Goal: Task Accomplishment & Management: Manage account settings

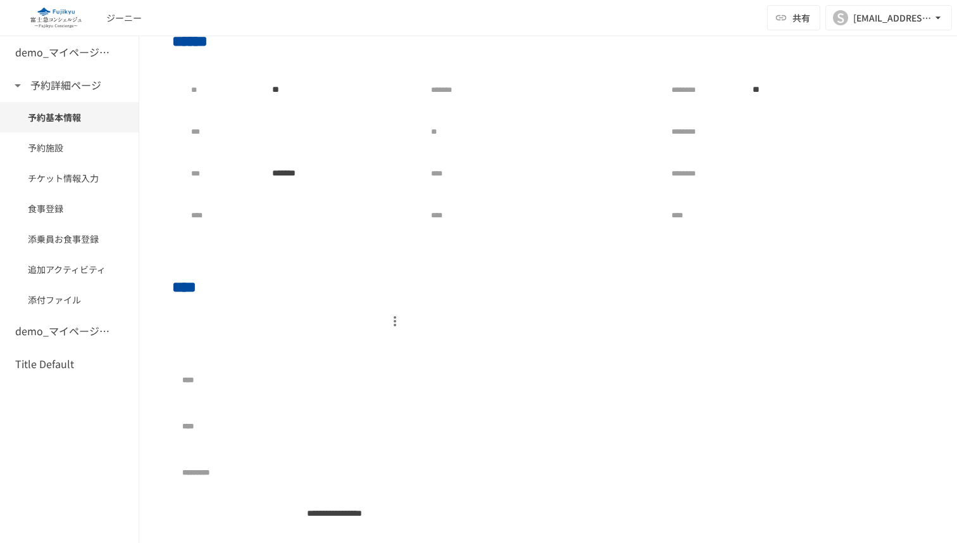
scroll to position [322, 0]
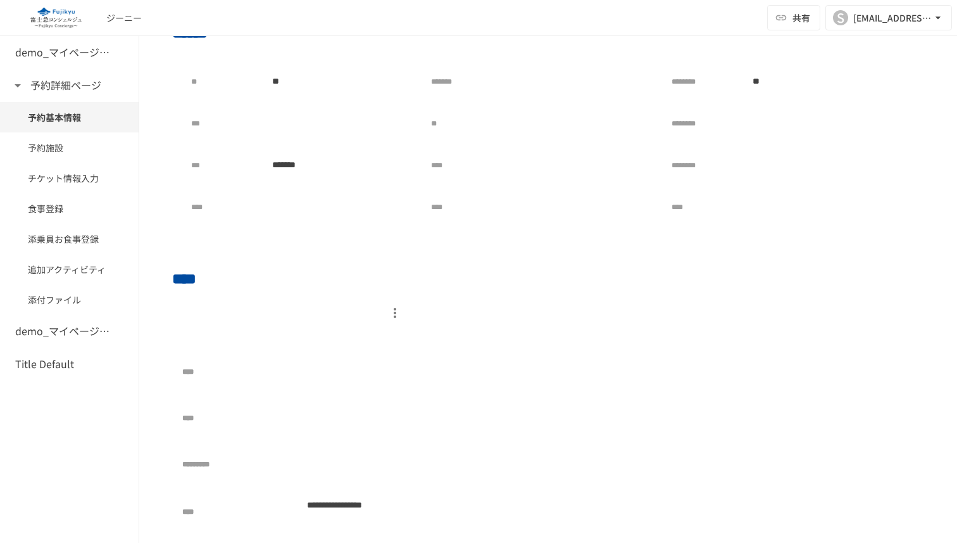
click at [354, 322] on div at bounding box center [294, 313] width 224 height 22
click at [351, 343] on p at bounding box center [294, 336] width 224 height 25
click at [351, 367] on div at bounding box center [353, 372] width 107 height 26
click at [353, 375] on div at bounding box center [353, 372] width 107 height 26
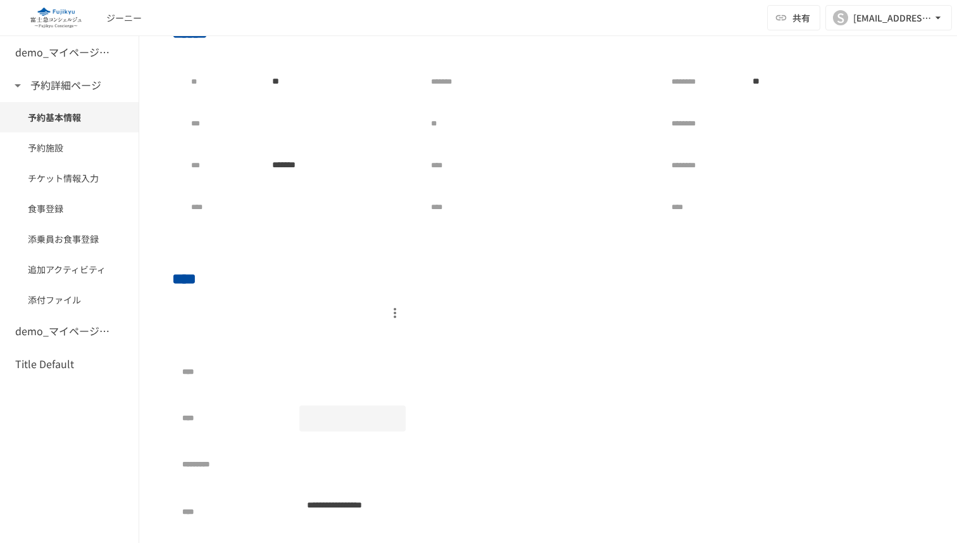
click at [353, 419] on div at bounding box center [353, 418] width 107 height 26
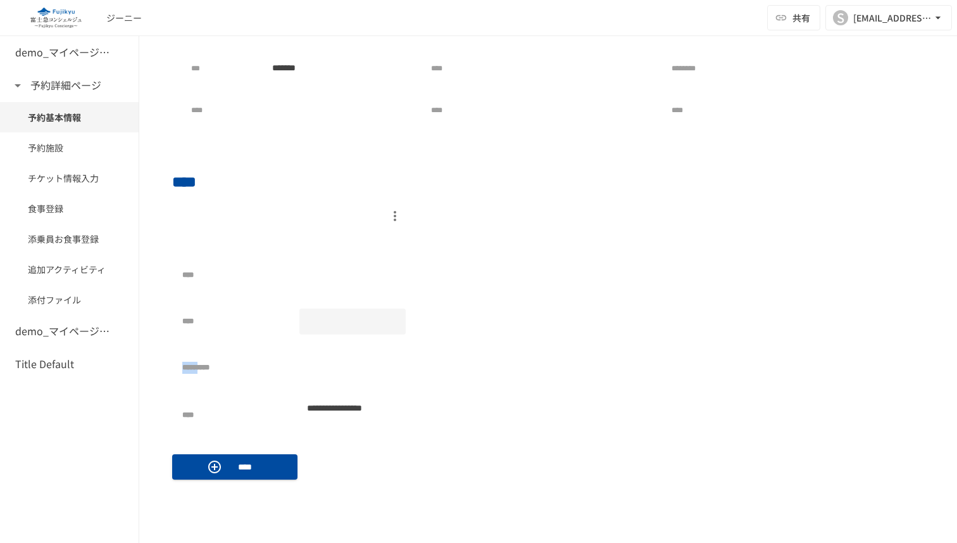
scroll to position [467, 0]
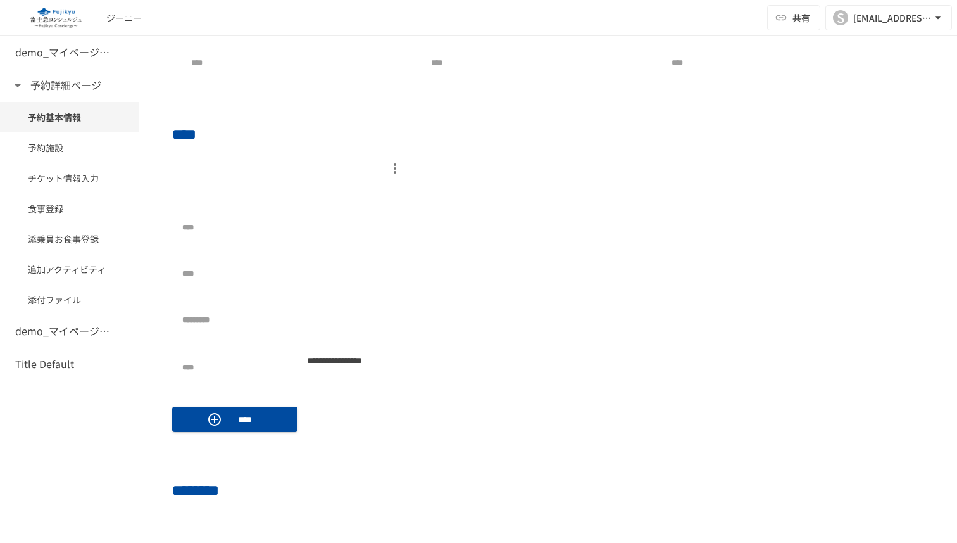
click at [363, 303] on div "**********" at bounding box center [294, 298] width 224 height 167
click at [363, 284] on div at bounding box center [353, 274] width 107 height 26
